Goal: Transaction & Acquisition: Book appointment/travel/reservation

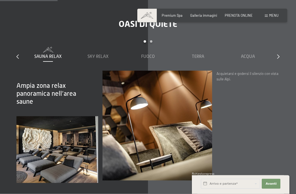
scroll to position [589, 0]
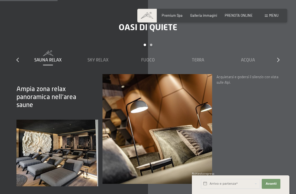
click at [279, 57] on div at bounding box center [279, 60] width 2 height 6
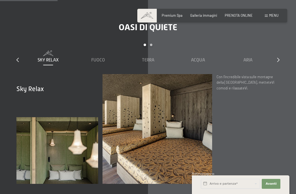
click at [279, 63] on div at bounding box center [279, 60] width 2 height 6
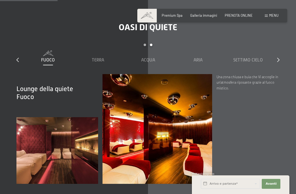
click at [279, 59] on icon at bounding box center [279, 60] width 2 height 4
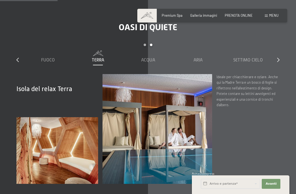
click at [280, 58] on icon at bounding box center [279, 60] width 2 height 4
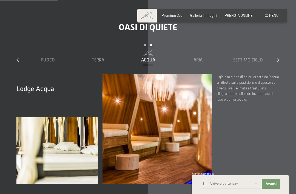
click at [15, 55] on div "Oasi di quiete slide 3 to 7 of 7 Sauna relax Sky Relax Fuoco Terra Acqua Aria S…" at bounding box center [148, 103] width 296 height 162
click at [18, 61] on icon at bounding box center [17, 60] width 2 height 4
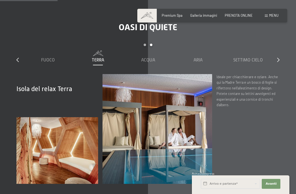
click at [279, 61] on icon at bounding box center [279, 60] width 2 height 4
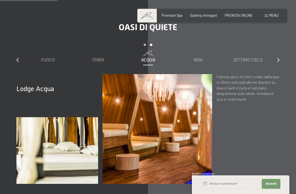
click at [279, 58] on icon at bounding box center [279, 60] width 2 height 4
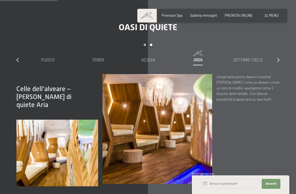
click at [279, 58] on icon at bounding box center [279, 60] width 2 height 4
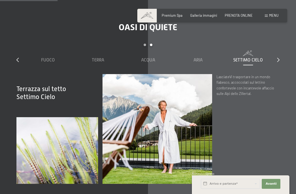
click at [284, 60] on div "Oasi di quiete slide 3 to 7 of 7 Sauna relax Sky Relax Fuoco Terra Acqua Aria S…" at bounding box center [148, 103] width 296 height 162
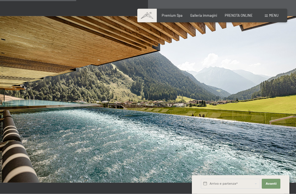
scroll to position [779, 0]
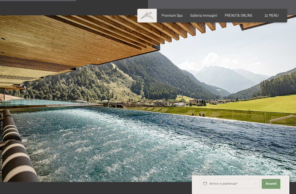
click at [247, 15] on span "PRENOTA ONLINE" at bounding box center [239, 15] width 28 height 4
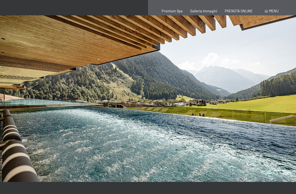
scroll to position [0, 0]
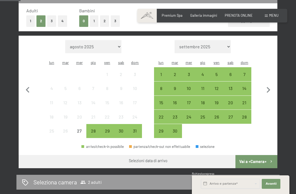
scroll to position [147, 0]
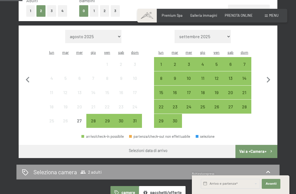
click at [270, 75] on icon "button" at bounding box center [269, 80] width 12 height 12
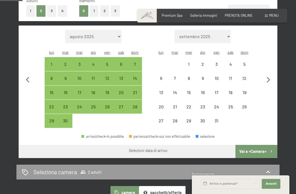
select select "2025-09-01"
select select "2025-10-01"
select select "2025-09-01"
select select "2025-10-01"
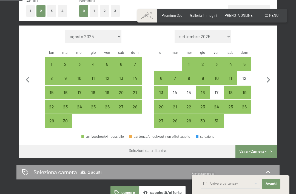
click at [220, 76] on div "10" at bounding box center [217, 82] width 13 height 13
select select "2025-09-01"
select select "2025-10-01"
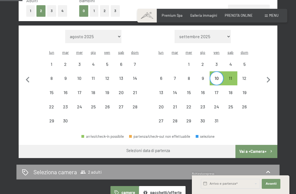
click at [247, 76] on div "12" at bounding box center [244, 82] width 13 height 13
select select "2025-09-01"
select select "2025-10-01"
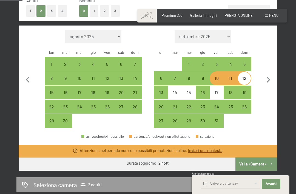
click at [219, 76] on div "10" at bounding box center [217, 82] width 13 height 13
select select "2025-09-01"
select select "2025-10-01"
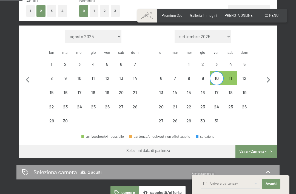
click at [217, 76] on div "10" at bounding box center [217, 82] width 13 height 13
select select "2025-09-01"
select select "2025-10-01"
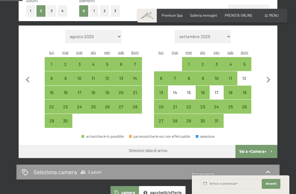
click at [215, 105] on div "24" at bounding box center [217, 111] width 13 height 13
select select "2025-09-01"
select select "2025-10-01"
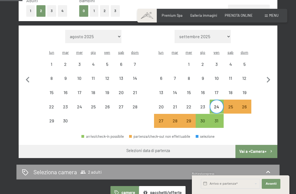
click at [246, 105] on div "26" at bounding box center [244, 111] width 13 height 13
select select "2025-09-01"
select select "2025-10-01"
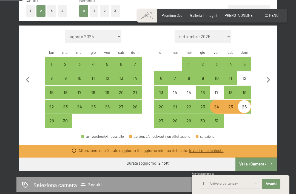
click at [241, 114] on div at bounding box center [245, 121] width 14 height 14
click at [221, 119] on div "31" at bounding box center [217, 125] width 13 height 13
select select "2025-09-01"
select select "2025-10-01"
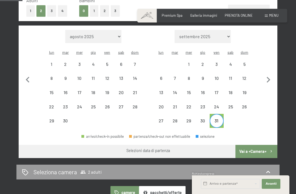
click at [238, 119] on div at bounding box center [245, 121] width 14 height 14
click at [219, 90] on div "17" at bounding box center [217, 96] width 13 height 13
select select "2025-09-01"
select select "2025-10-01"
click at [218, 105] on div "24" at bounding box center [217, 111] width 13 height 13
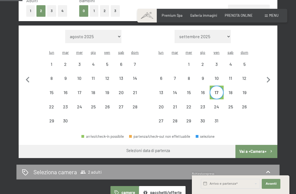
select select "2025-09-01"
select select "2025-10-01"
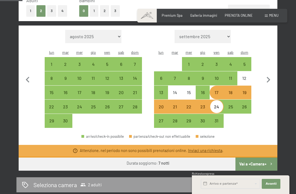
click at [239, 105] on div "26" at bounding box center [244, 111] width 13 height 13
select select "2025-09-01"
select select "2025-10-01"
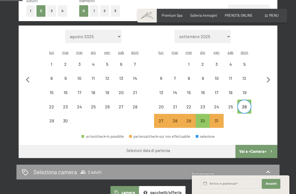
click at [248, 100] on div "26" at bounding box center [244, 106] width 13 height 13
select select "2025-09-01"
select select "2025-10-01"
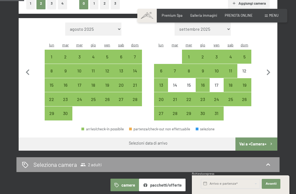
scroll to position [155, 0]
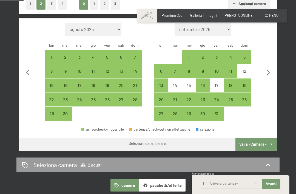
click at [218, 97] on div "24" at bounding box center [217, 103] width 13 height 13
select select "2025-09-01"
select select "2025-10-01"
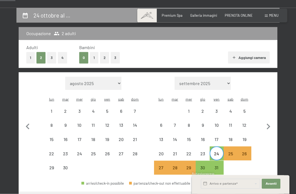
scroll to position [101, 0]
click at [243, 151] on div "26" at bounding box center [244, 157] width 13 height 13
select select "2025-09-01"
select select "2025-10-01"
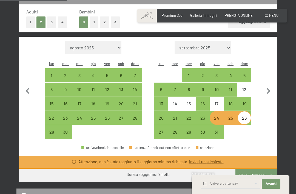
scroll to position [138, 0]
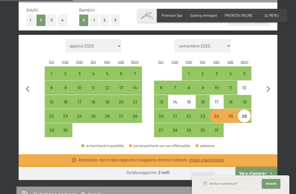
click at [260, 168] on button "Vai a «Camera»" at bounding box center [257, 173] width 42 height 13
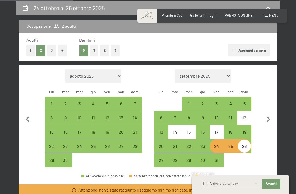
select select "2025-09-01"
select select "2025-10-01"
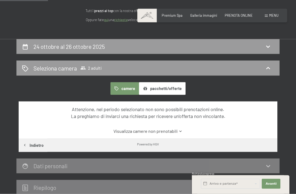
scroll to position [69, 0]
click at [260, 65] on div "Seleziona camera 2 adulti" at bounding box center [148, 68] width 253 height 8
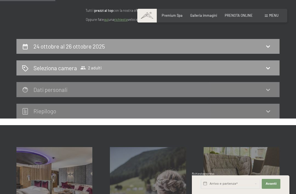
click at [268, 45] on icon at bounding box center [268, 46] width 7 height 7
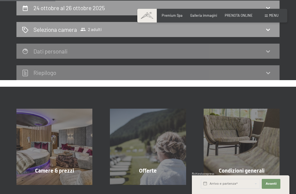
select select "2025-09-01"
select select "2025-10-01"
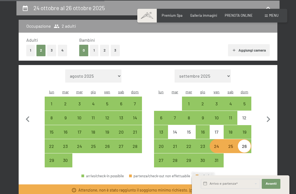
click at [217, 116] on div "10" at bounding box center [217, 122] width 13 height 13
select select "2025-09-01"
select select "2025-10-01"
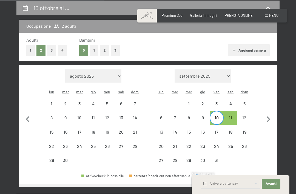
click at [245, 111] on div "12" at bounding box center [244, 117] width 13 height 13
select select "2025-09-01"
select select "2025-10-01"
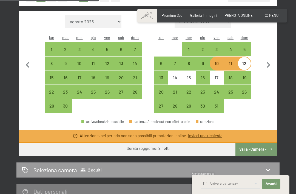
click at [257, 143] on button "Vai a «Camera»" at bounding box center [257, 149] width 42 height 13
select select "2025-09-01"
select select "2025-10-01"
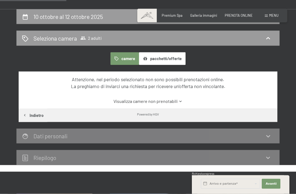
scroll to position [98, 0]
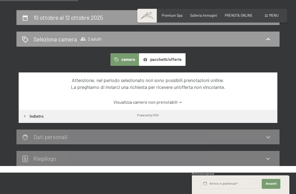
click at [173, 102] on link "Visualizza camere non prenotabili" at bounding box center [147, 102] width 243 height 6
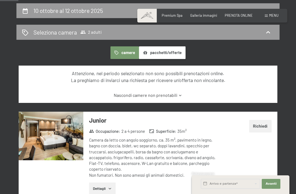
scroll to position [111, 0]
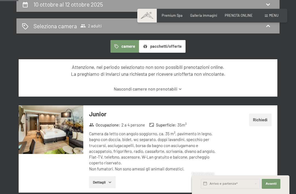
click at [176, 44] on button "pacchetti/offerte" at bounding box center [162, 46] width 47 height 13
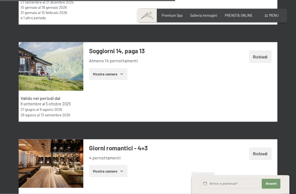
scroll to position [1005, 0]
